Goal: Task Accomplishment & Management: Manage account settings

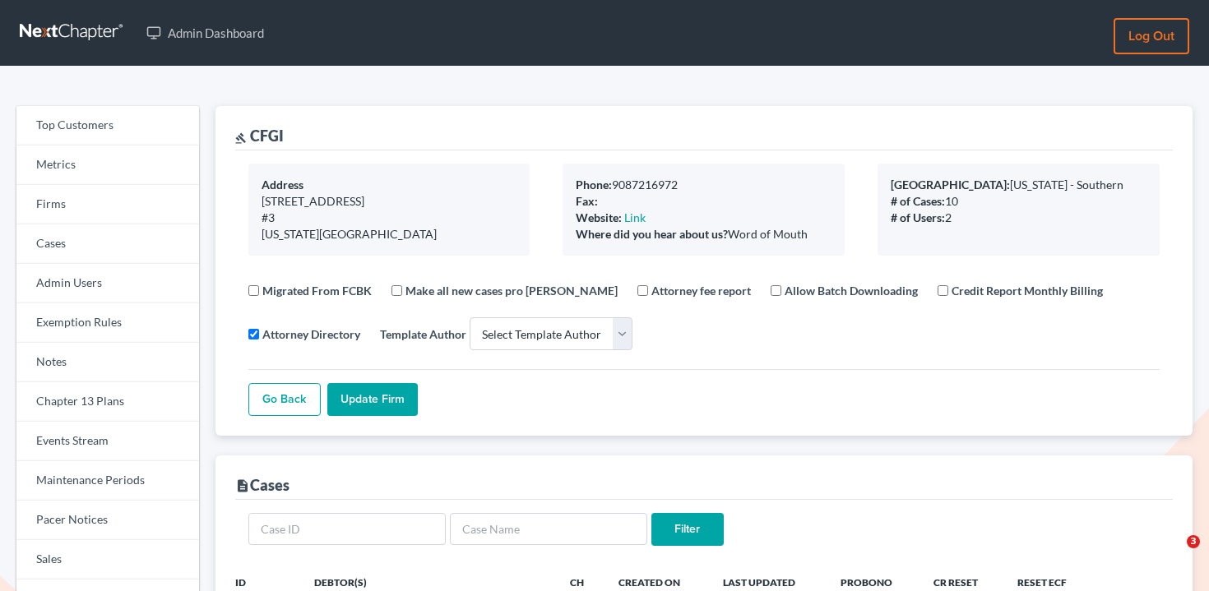
select select
click at [109, 215] on link "Firms" at bounding box center [107, 204] width 183 height 39
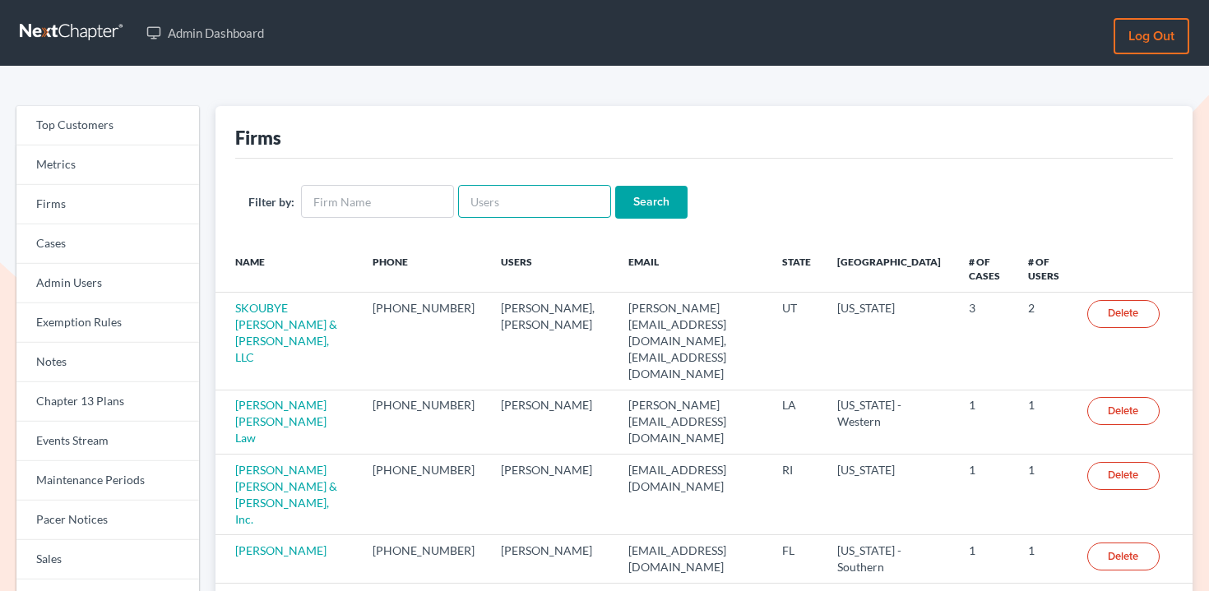
click at [479, 209] on input "text" at bounding box center [534, 201] width 153 height 33
type input "[PERSON_NAME]"
click at [615, 186] on input "Search" at bounding box center [651, 202] width 72 height 33
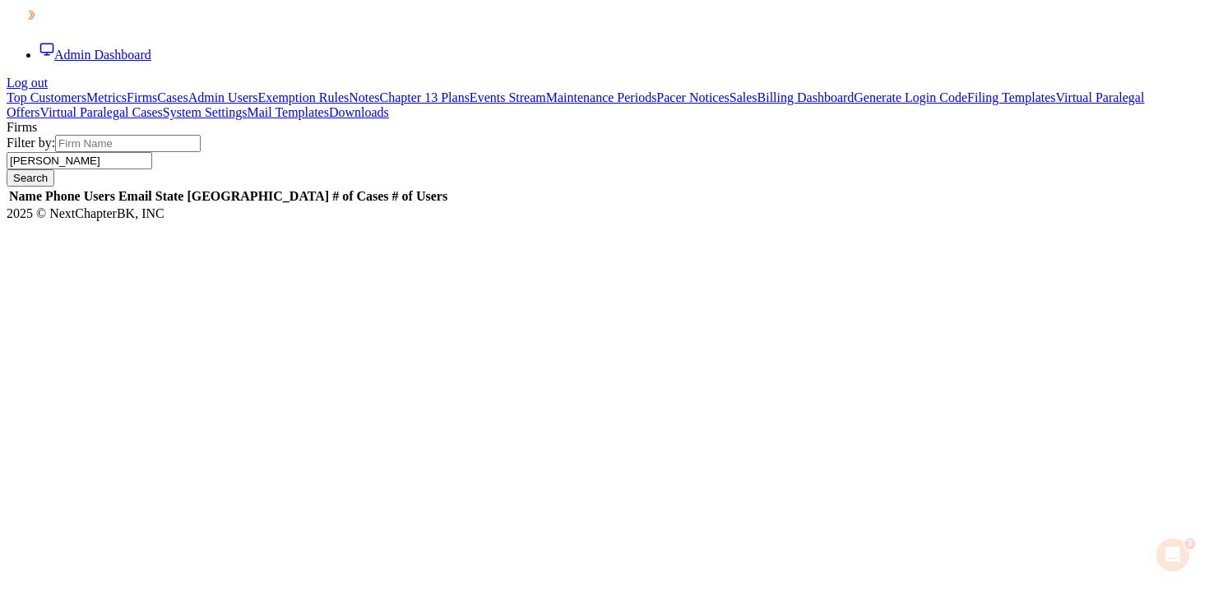
click at [152, 169] on input "[PERSON_NAME]" at bounding box center [80, 160] width 146 height 17
click at [201, 152] on input "text" at bounding box center [128, 143] width 146 height 17
type input "[PERSON_NAME]"
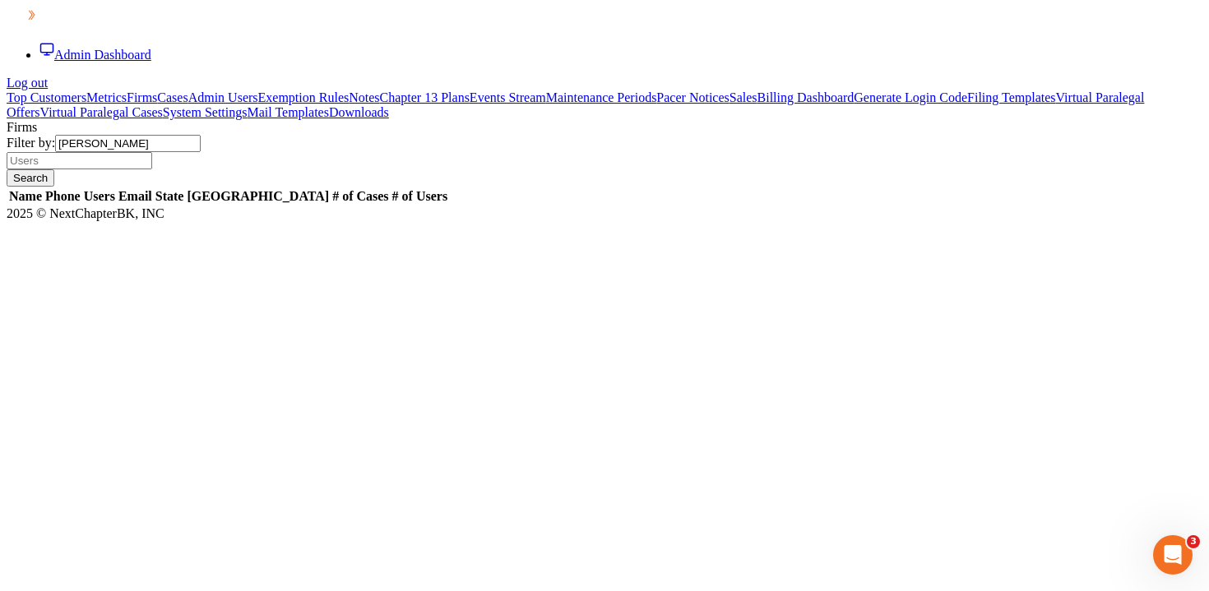
click at [7, 169] on input "Search" at bounding box center [31, 177] width 48 height 17
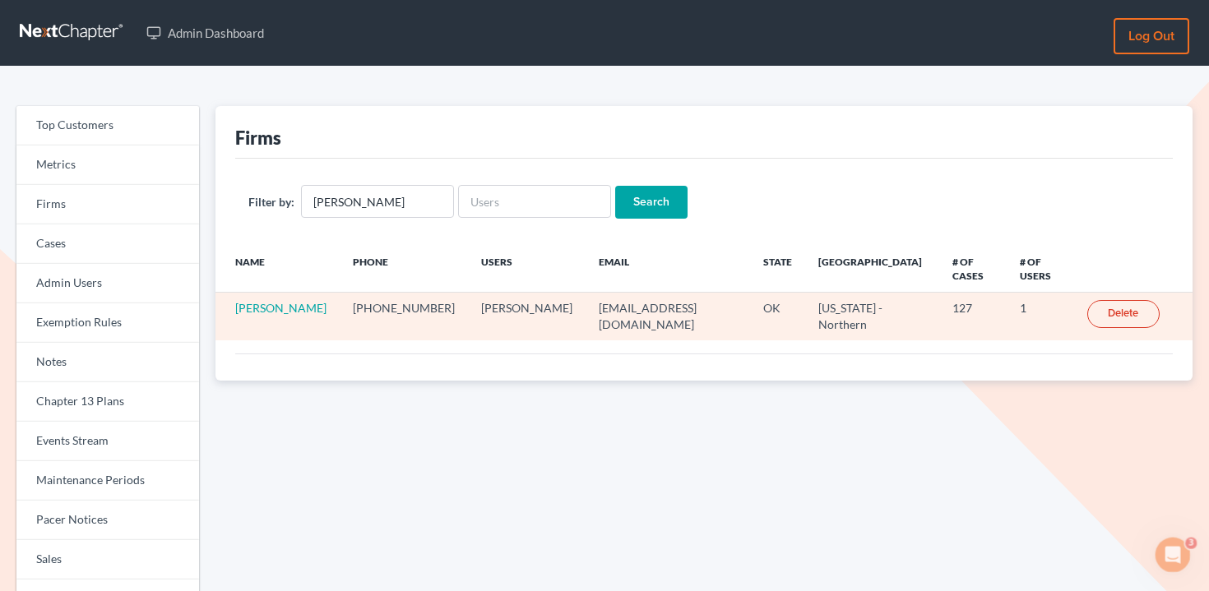
click at [298, 304] on td "James Stamper" at bounding box center [277, 317] width 124 height 48
click at [298, 301] on td "James Stamper" at bounding box center [277, 317] width 124 height 48
click at [304, 301] on link "James Stamper" at bounding box center [280, 308] width 91 height 14
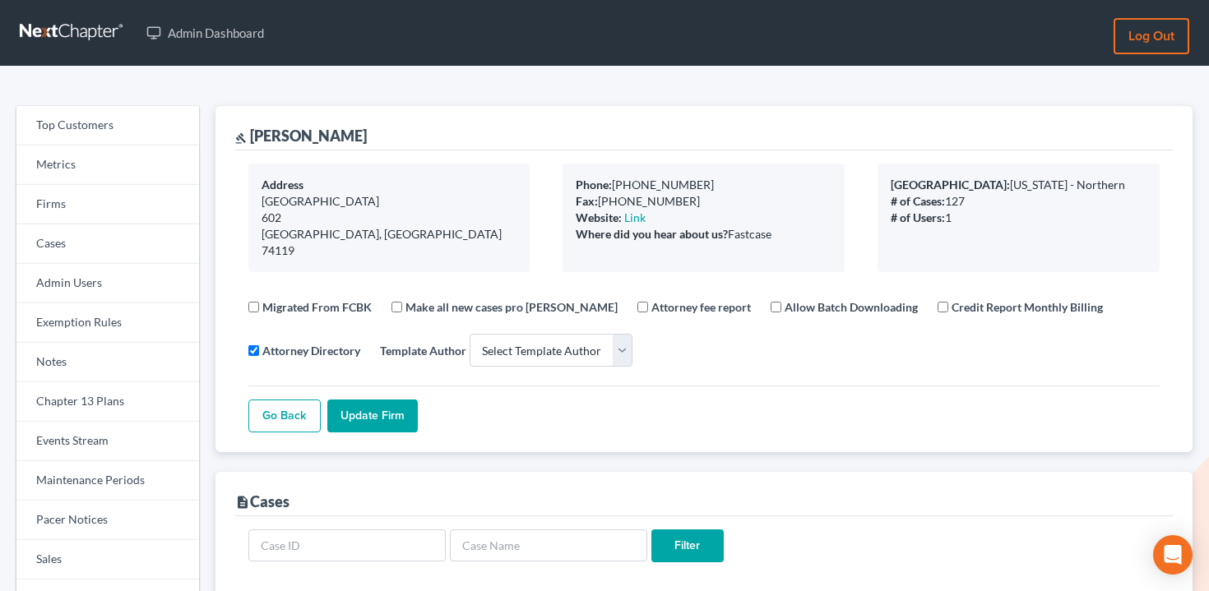
select select
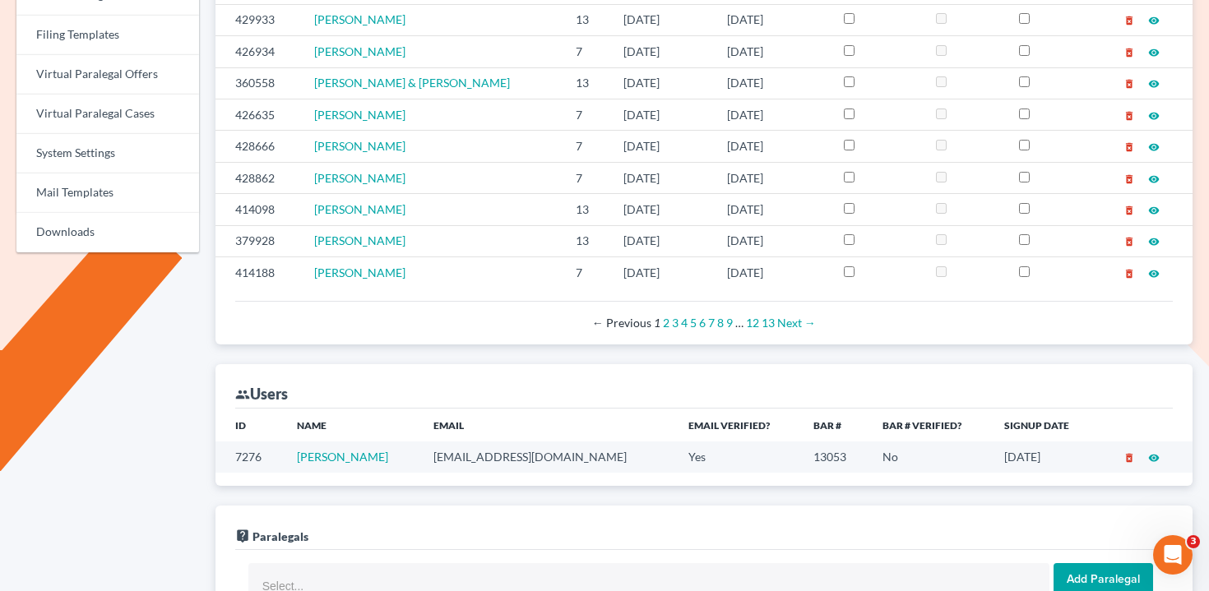
scroll to position [663, 0]
